Goal: Task Accomplishment & Management: Complete application form

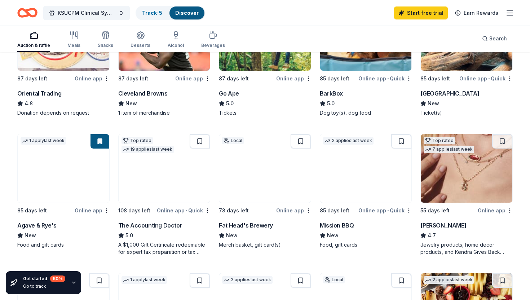
scroll to position [269, 0]
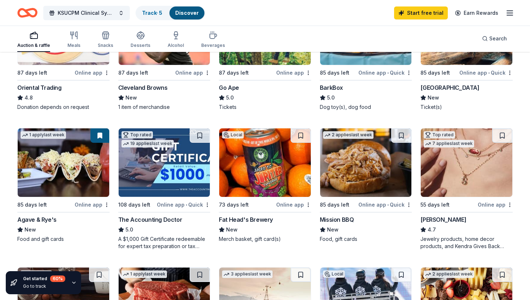
click at [292, 172] on img at bounding box center [265, 162] width 92 height 68
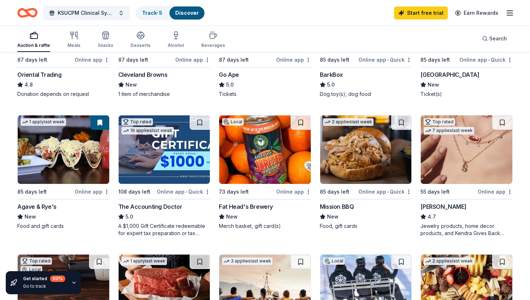
scroll to position [284, 0]
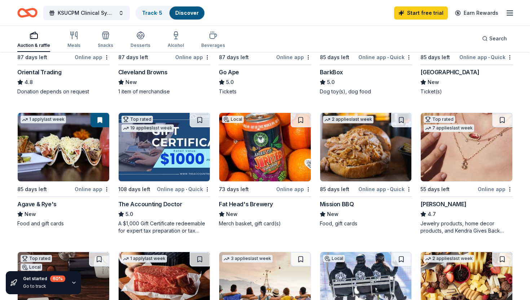
click at [188, 176] on img at bounding box center [165, 147] width 92 height 68
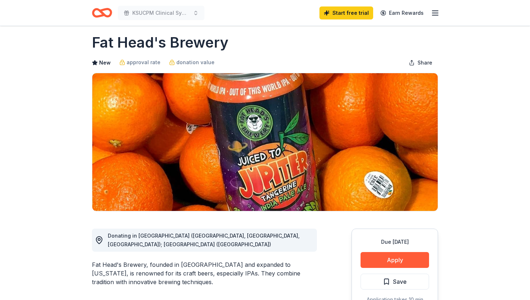
scroll to position [9, 0]
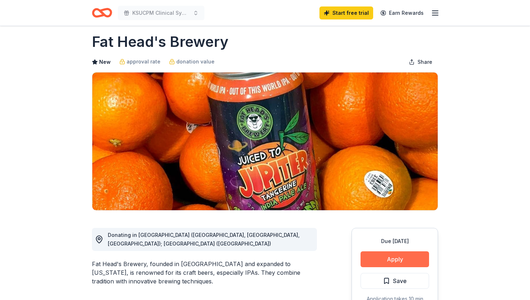
click at [379, 258] on button "Apply" at bounding box center [394, 259] width 68 height 16
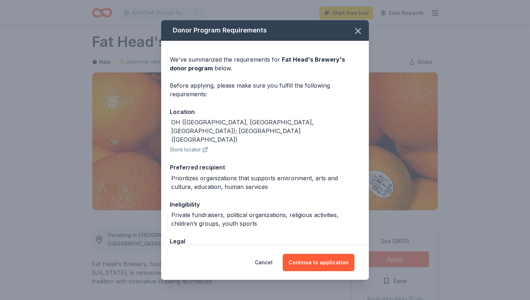
scroll to position [58, 0]
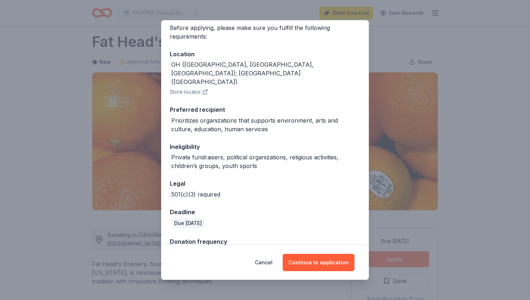
click at [405, 16] on div "Donor Program Requirements We've summarized the requirements for Fat Head's Bre…" at bounding box center [265, 150] width 530 height 300
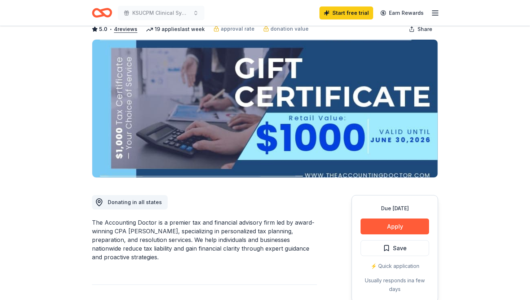
scroll to position [42, 0]
